Goal: Task Accomplishment & Management: Manage account settings

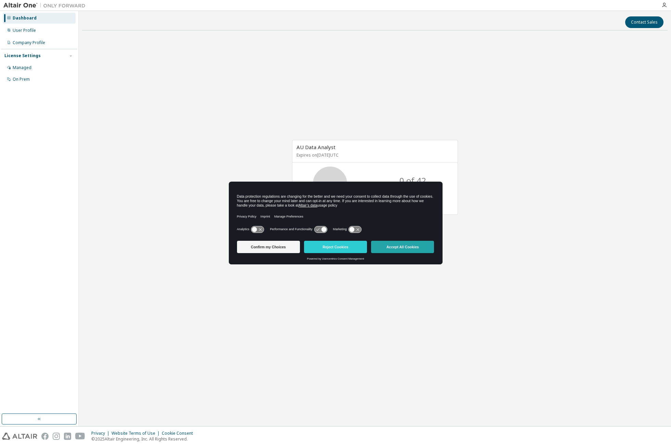
click at [399, 247] on button "Accept All Cookies" at bounding box center [402, 247] width 63 height 12
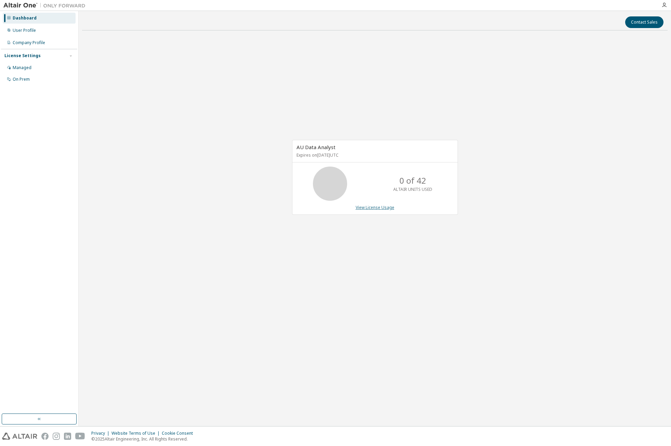
click at [367, 207] on link "View License Usage" at bounding box center [375, 208] width 39 height 6
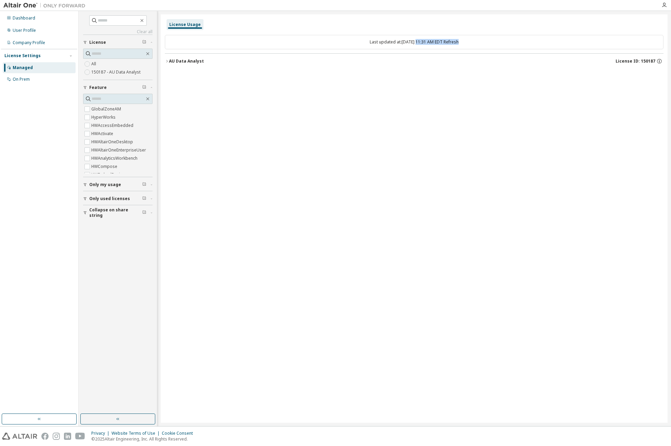
drag, startPoint x: 409, startPoint y: 43, endPoint x: 483, endPoint y: 41, distance: 74.9
click at [483, 41] on div "Last updated at: Fri 2025-10-03 11:31 AM EDT Refresh" at bounding box center [414, 42] width 499 height 14
click at [107, 73] on label "150187 - AU Data Analyst" at bounding box center [116, 72] width 51 height 8
click at [166, 63] on icon "button" at bounding box center [167, 61] width 4 height 4
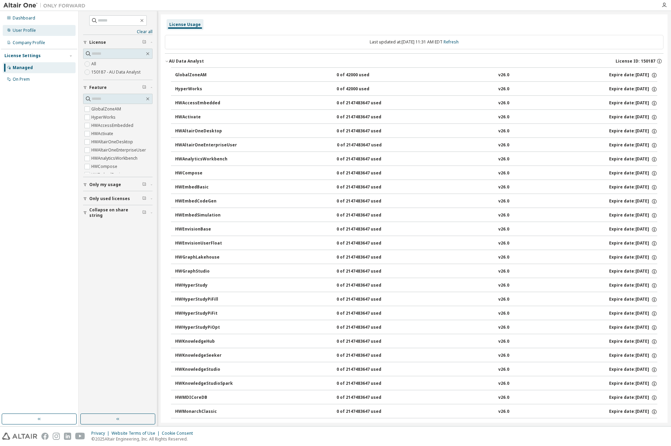
click at [23, 30] on div "User Profile" at bounding box center [24, 30] width 23 height 5
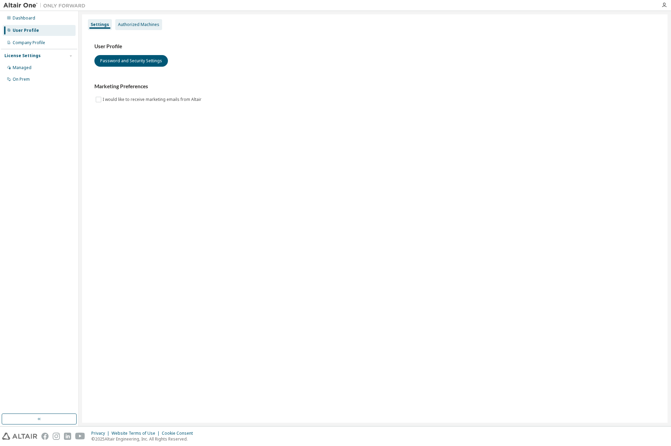
click at [132, 25] on div "Authorized Machines" at bounding box center [138, 24] width 41 height 5
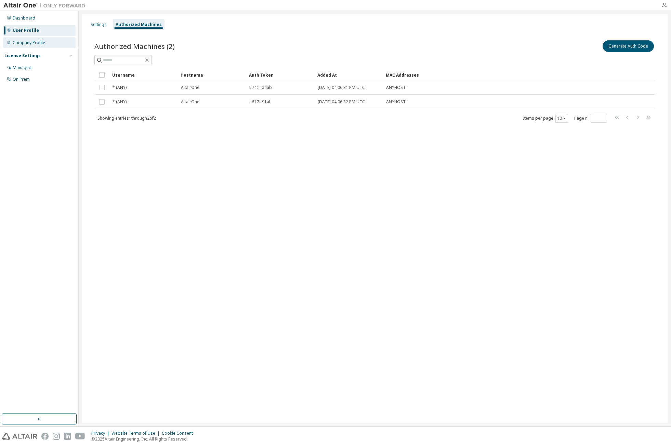
click at [28, 44] on div "Company Profile" at bounding box center [29, 42] width 33 height 5
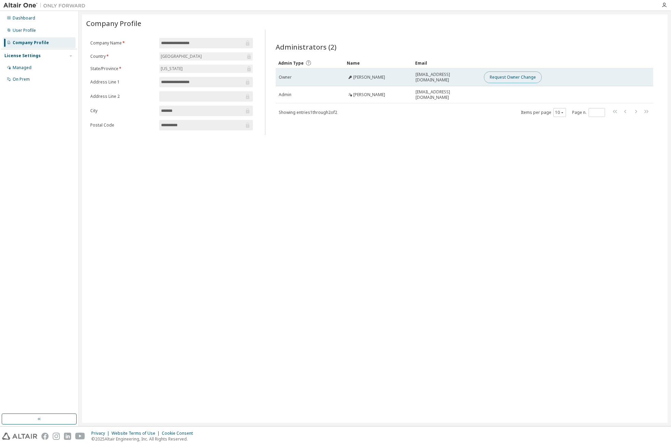
click at [503, 77] on button "Request Owner Change" at bounding box center [513, 78] width 58 height 12
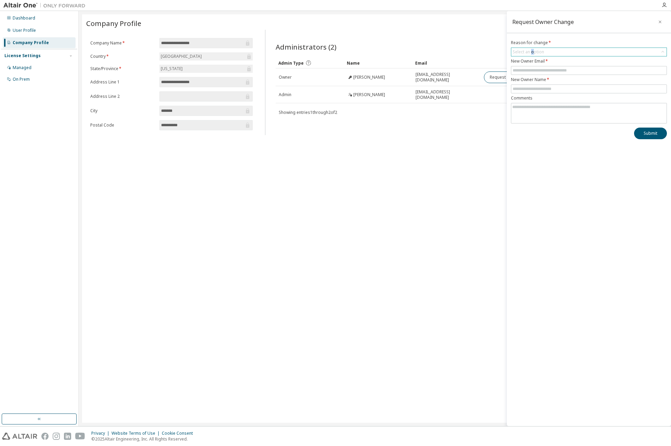
click at [533, 50] on div "Select an option" at bounding box center [528, 51] width 31 height 5
click at [530, 72] on li "User has left organisation" at bounding box center [589, 71] width 154 height 9
click at [526, 71] on input "text" at bounding box center [589, 70] width 153 height 5
type input "**********"
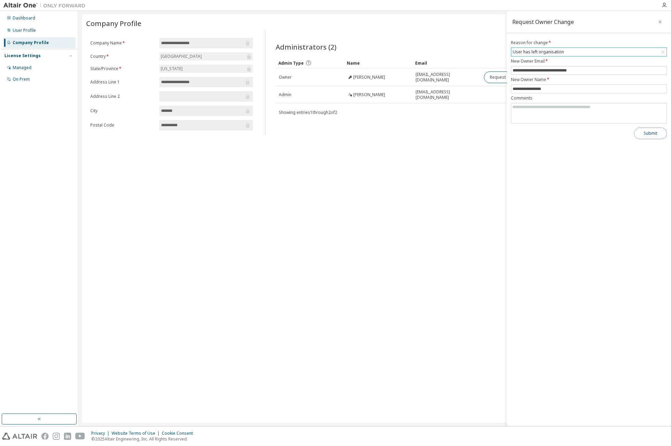
click at [645, 132] on button "Submit" at bounding box center [650, 134] width 33 height 12
click at [21, 79] on div "On Prem" at bounding box center [21, 79] width 17 height 5
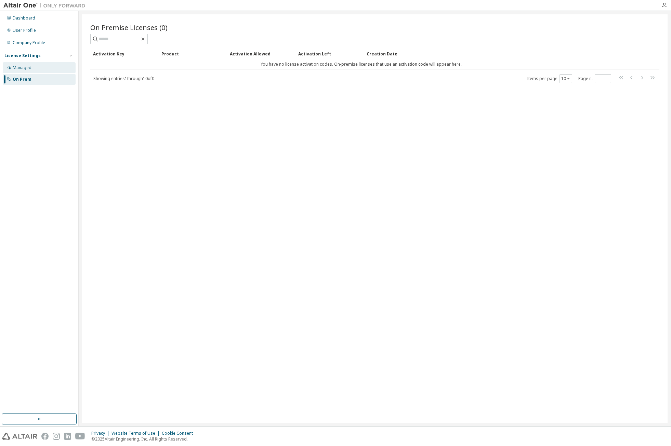
click at [21, 68] on div "Managed" at bounding box center [22, 67] width 19 height 5
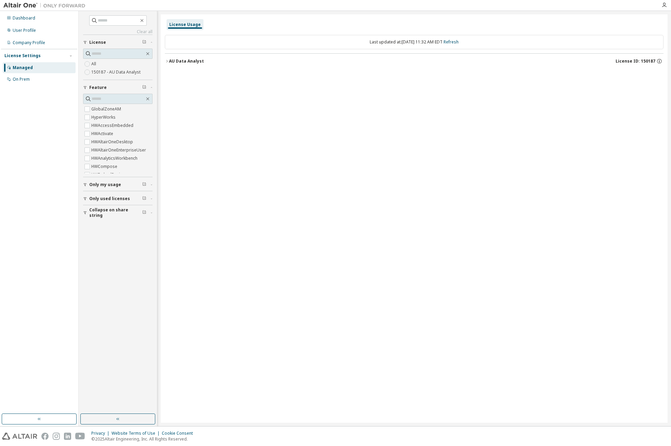
click at [96, 74] on label "150187 - AU Data Analyst" at bounding box center [116, 72] width 51 height 8
click at [18, 17] on div "Dashboard" at bounding box center [24, 17] width 23 height 5
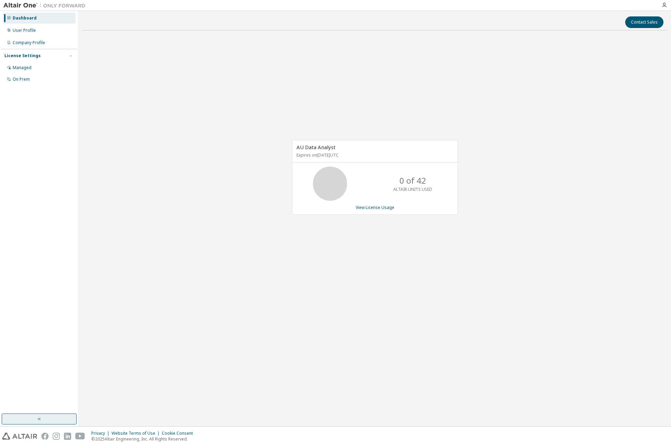
click at [53, 420] on button "button" at bounding box center [39, 419] width 75 height 11
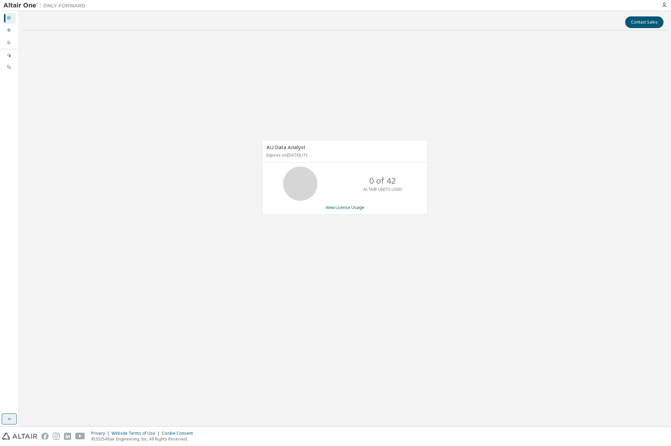
click at [8, 421] on icon "button" at bounding box center [9, 418] width 5 height 5
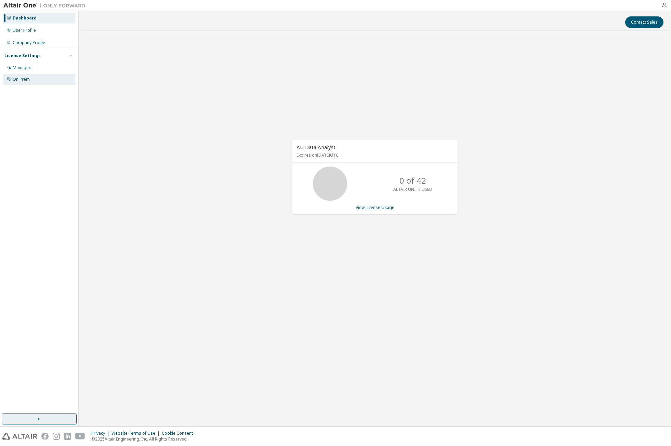
click at [14, 85] on div "On Prem" at bounding box center [39, 79] width 73 height 11
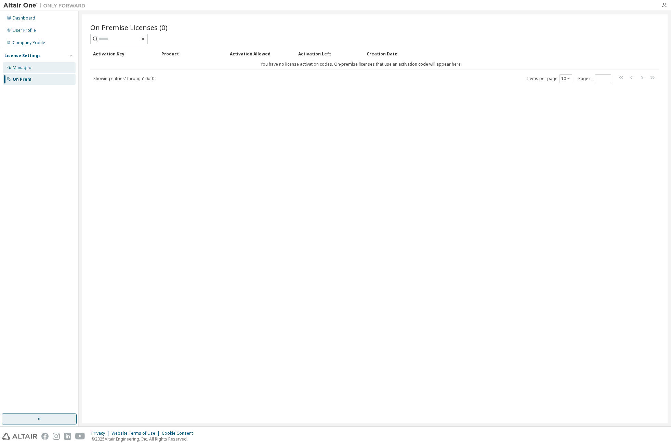
click at [25, 68] on div "Managed" at bounding box center [22, 67] width 19 height 5
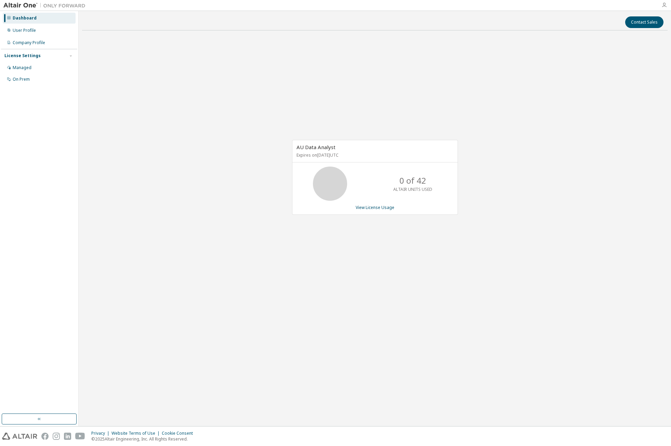
click at [664, 5] on icon "button" at bounding box center [664, 4] width 5 height 5
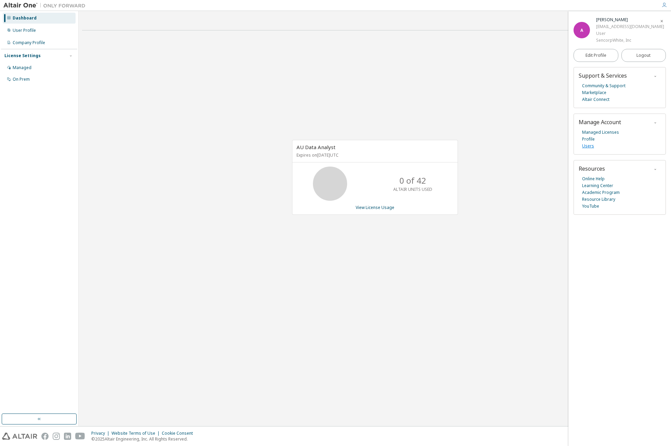
click at [587, 150] on link "Users" at bounding box center [588, 146] width 12 height 7
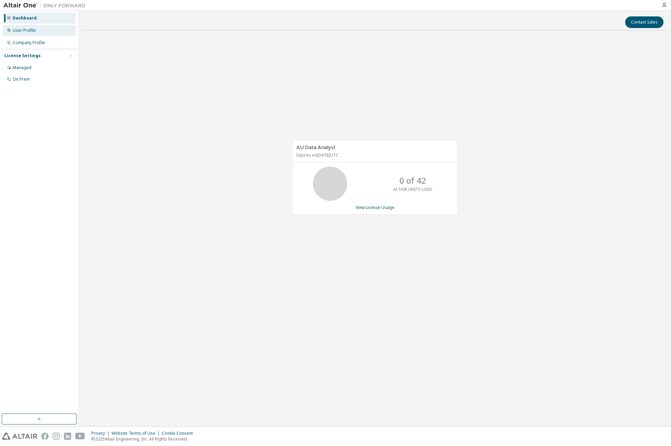
click at [25, 32] on div "User Profile" at bounding box center [24, 30] width 23 height 5
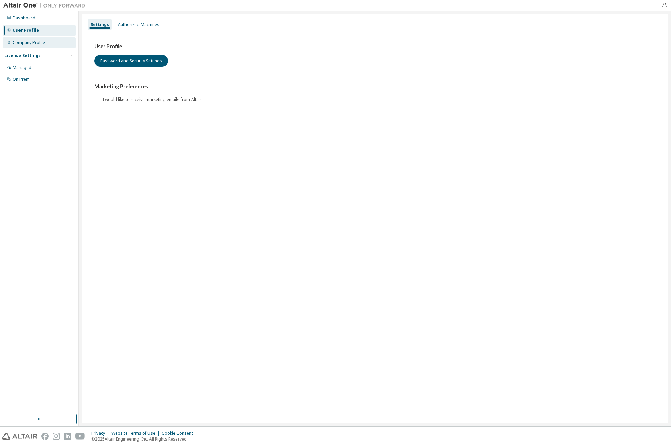
click at [23, 43] on div "Company Profile" at bounding box center [29, 42] width 33 height 5
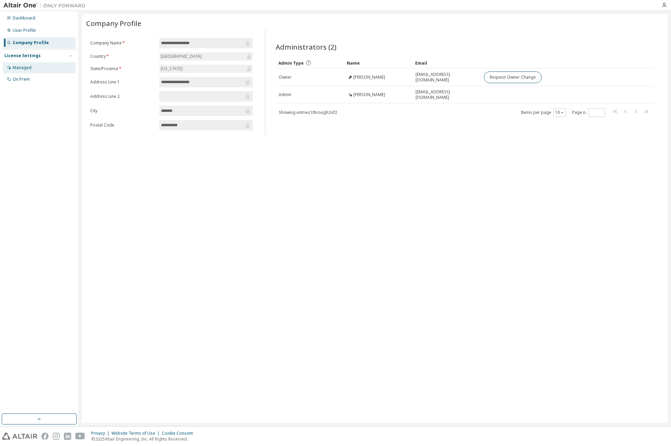
click at [22, 69] on div "Managed" at bounding box center [22, 67] width 19 height 5
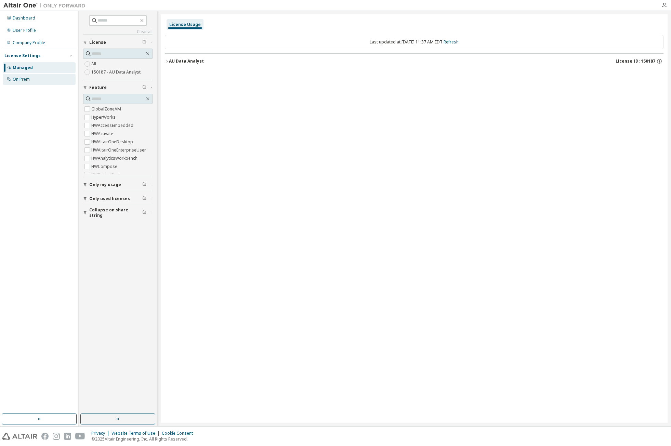
click at [22, 80] on div "On Prem" at bounding box center [21, 79] width 17 height 5
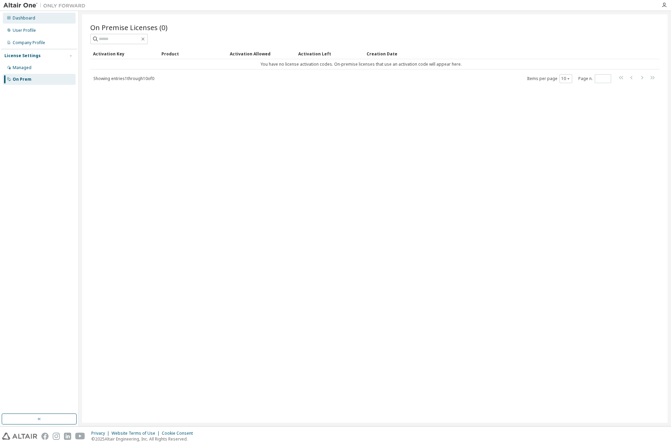
click at [19, 17] on div "Dashboard" at bounding box center [24, 17] width 23 height 5
